Goal: Find contact information: Find contact information

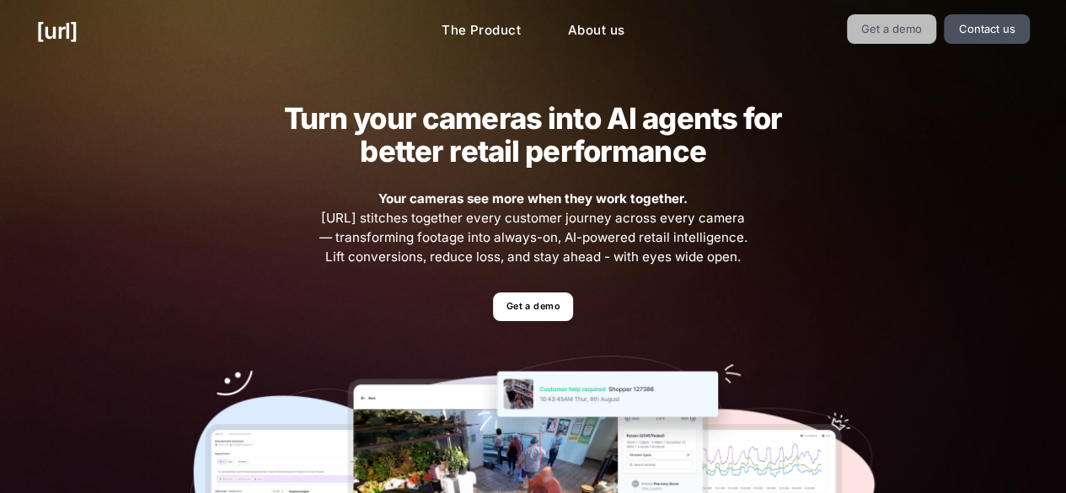
drag, startPoint x: 944, startPoint y: 37, endPoint x: 934, endPoint y: 35, distance: 10.3
click at [934, 35] on ul "Get a demo Contact us" at bounding box center [874, 28] width 312 height 29
click at [934, 35] on link "Get a demo" at bounding box center [892, 28] width 90 height 29
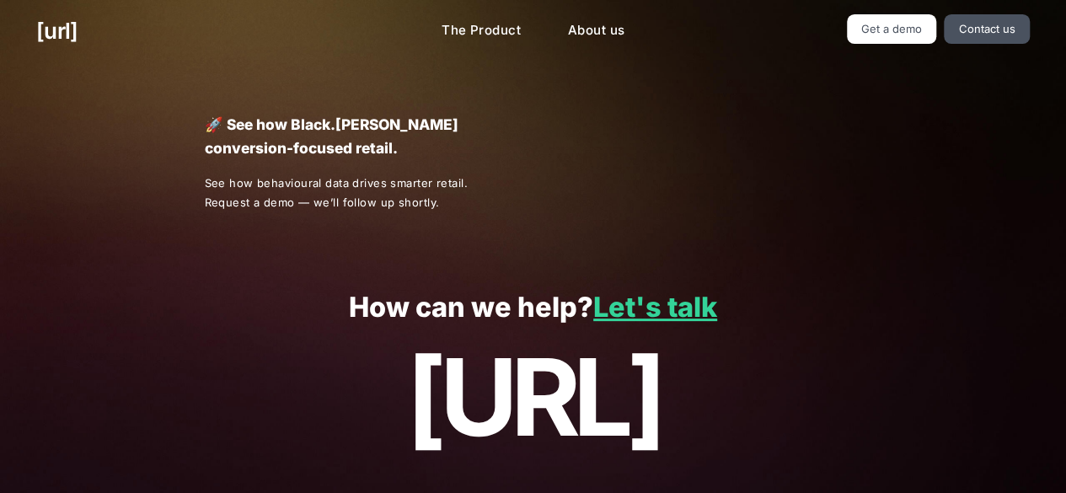
scroll to position [46, 0]
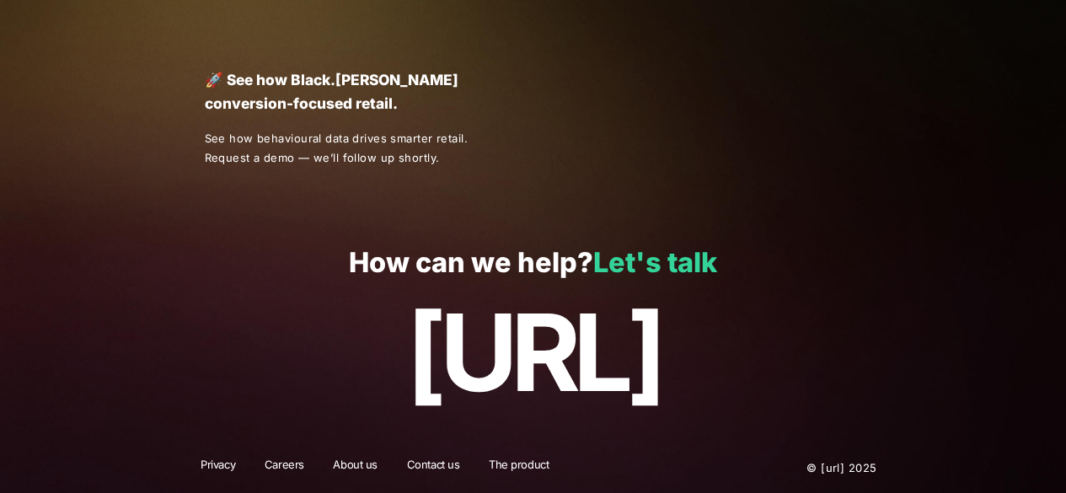
click at [619, 265] on link "Let's talk" at bounding box center [655, 262] width 124 height 33
click at [619, 265] on div "How can we help? Let's talk black.ai" at bounding box center [533, 330] width 1066 height 224
